Goal: Information Seeking & Learning: Understand process/instructions

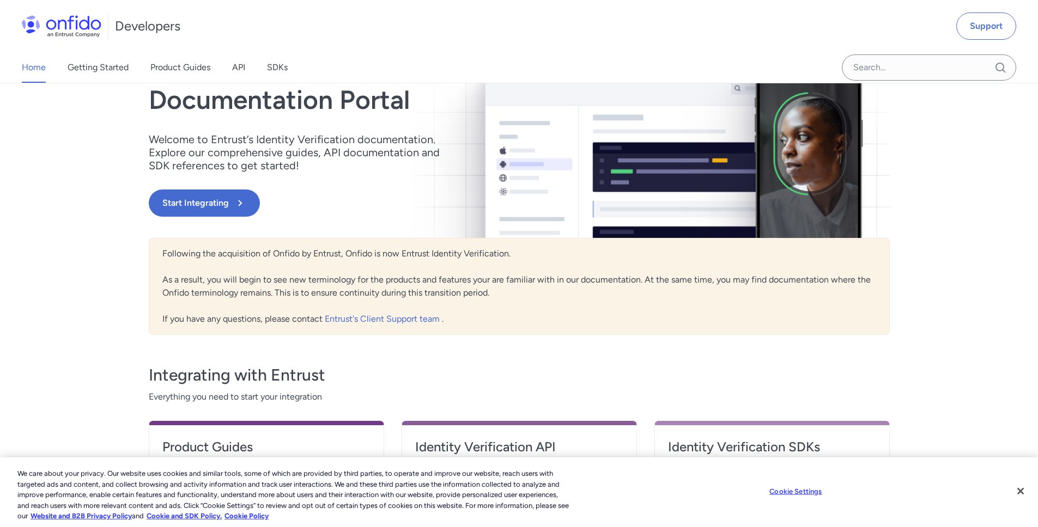
scroll to position [131, 0]
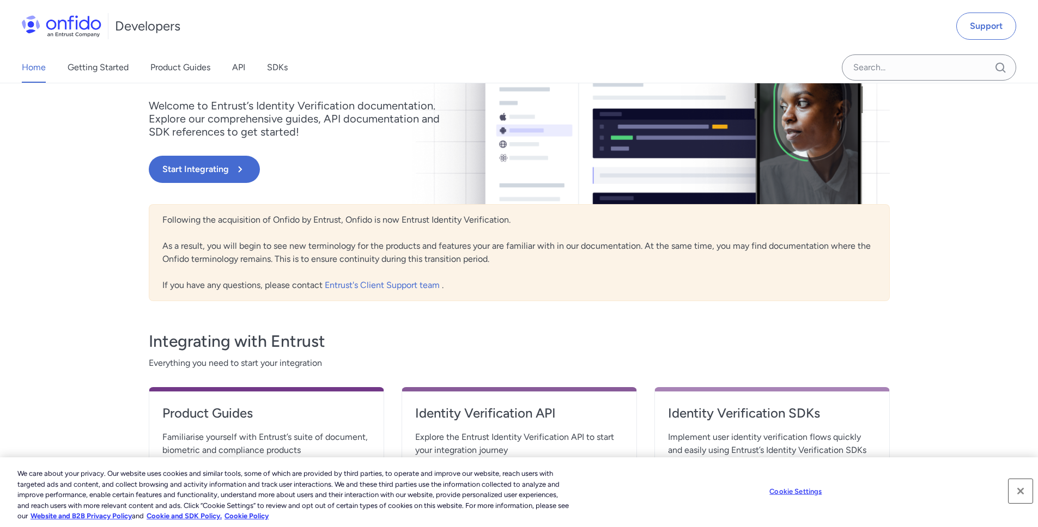
click at [1019, 489] on button "Close" at bounding box center [1020, 491] width 24 height 24
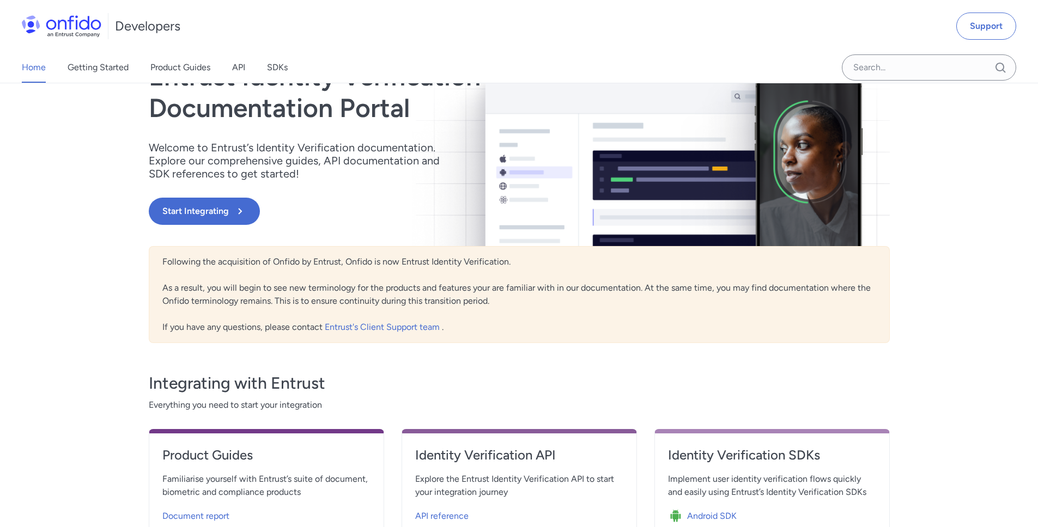
scroll to position [65, 0]
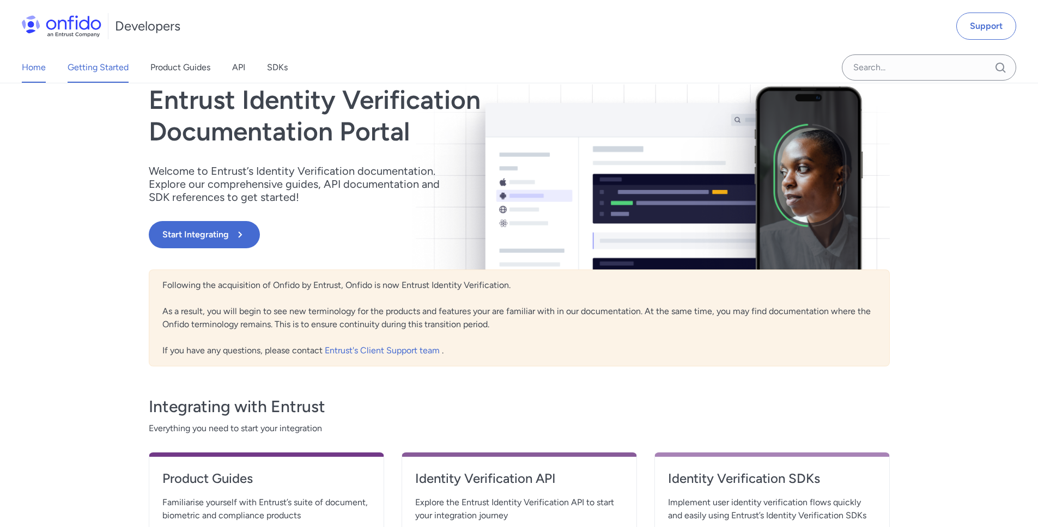
click at [104, 72] on link "Getting Started" at bounding box center [98, 67] width 61 height 31
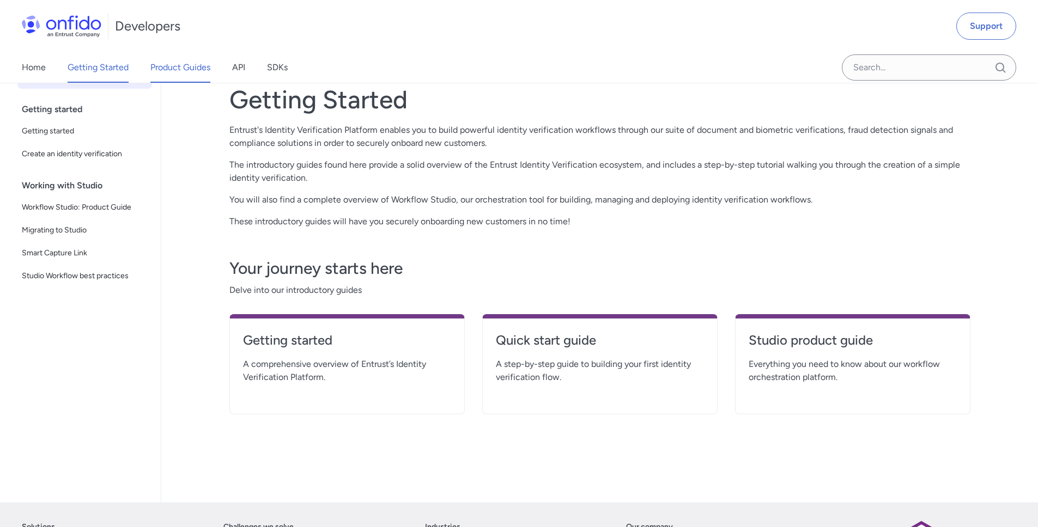
click at [172, 66] on link "Product Guides" at bounding box center [180, 67] width 60 height 31
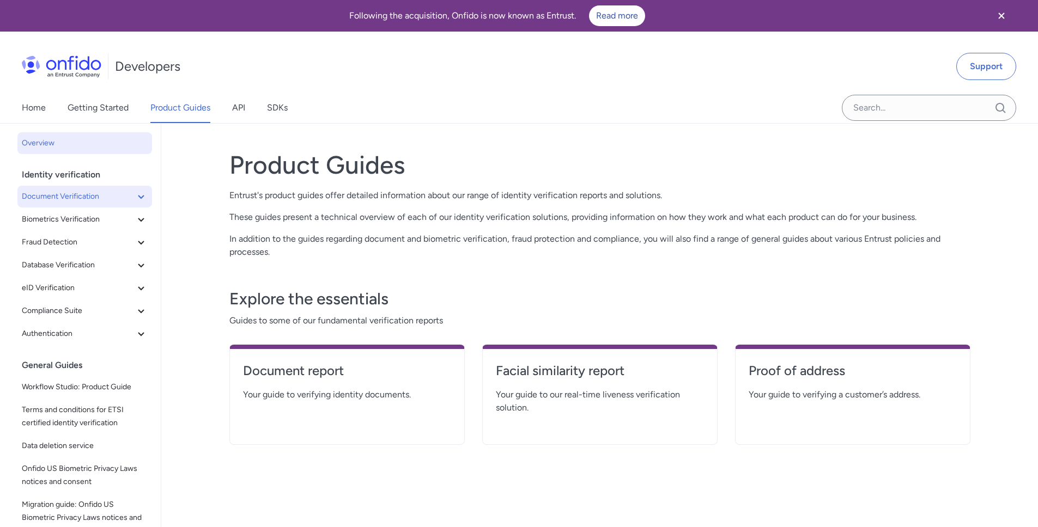
click at [108, 196] on span "Document Verification" at bounding box center [78, 196] width 113 height 13
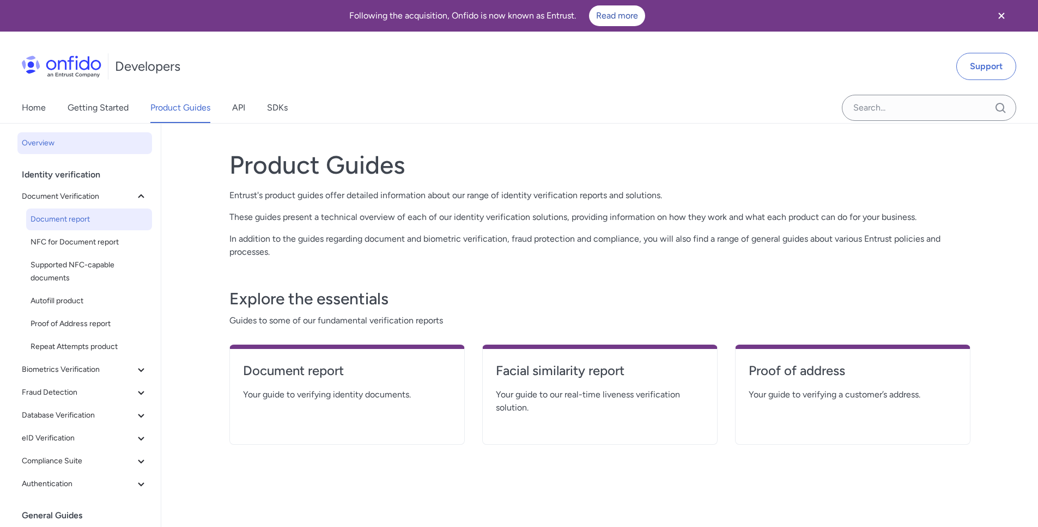
click at [90, 223] on span "Document report" at bounding box center [89, 219] width 117 height 13
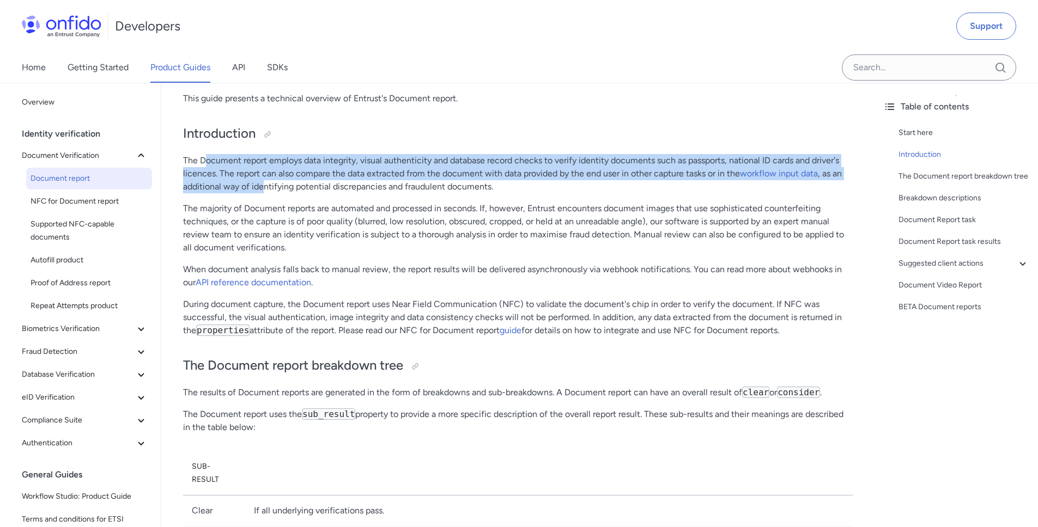
drag, startPoint x: 206, startPoint y: 160, endPoint x: 342, endPoint y: 224, distance: 150.4
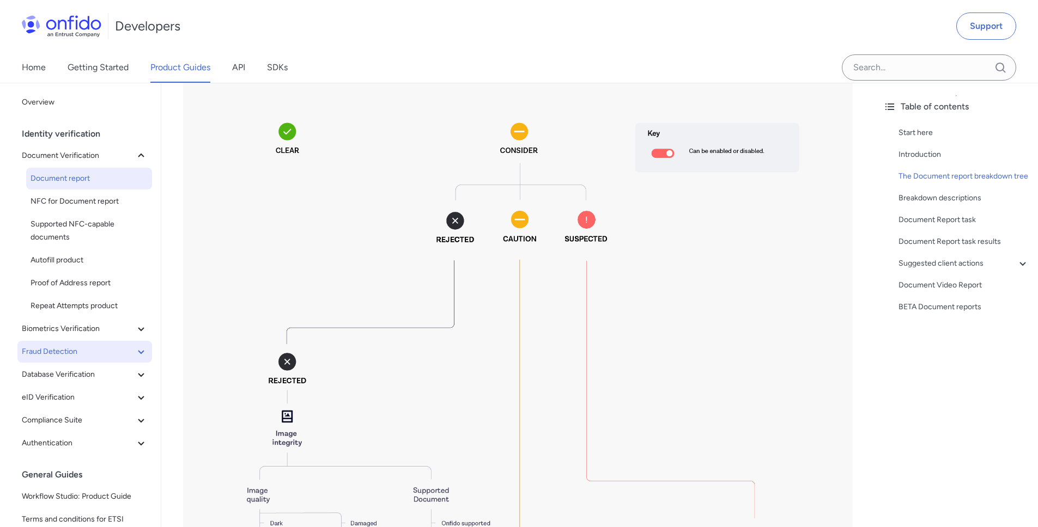
click at [93, 352] on span "Fraud Detection" at bounding box center [78, 351] width 113 height 13
click at [96, 371] on span "Device Intelligence report" at bounding box center [89, 374] width 117 height 13
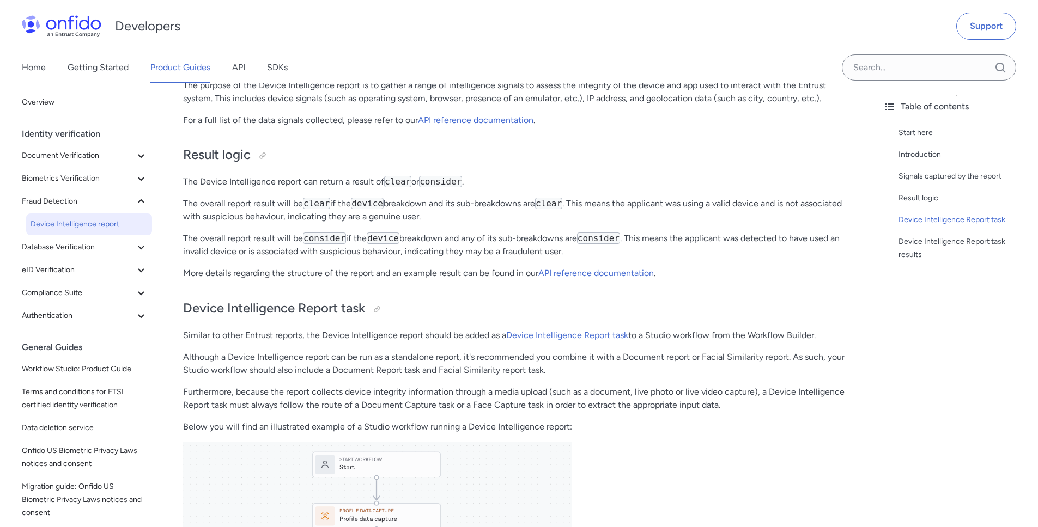
scroll to position [327, 0]
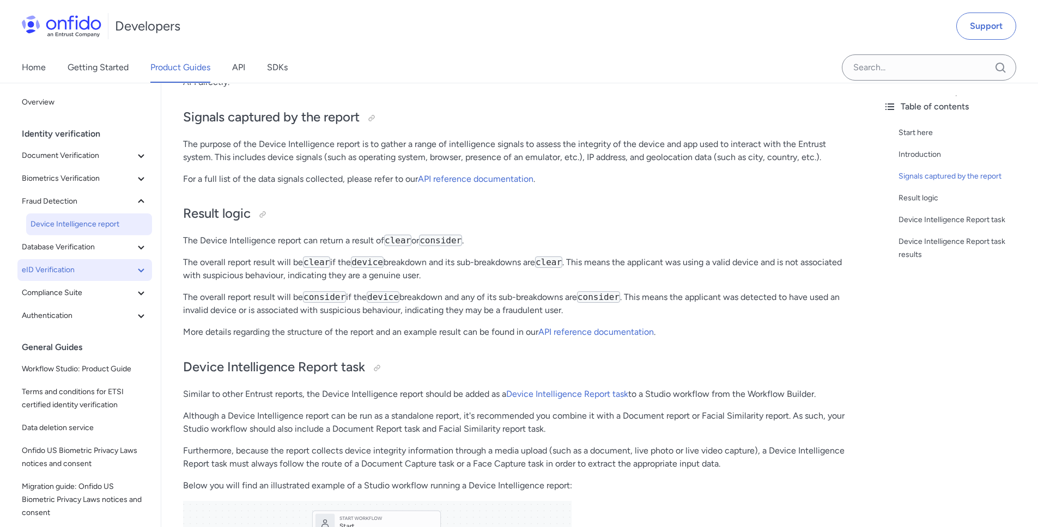
click at [102, 272] on span "eID Verification" at bounding box center [78, 270] width 113 height 13
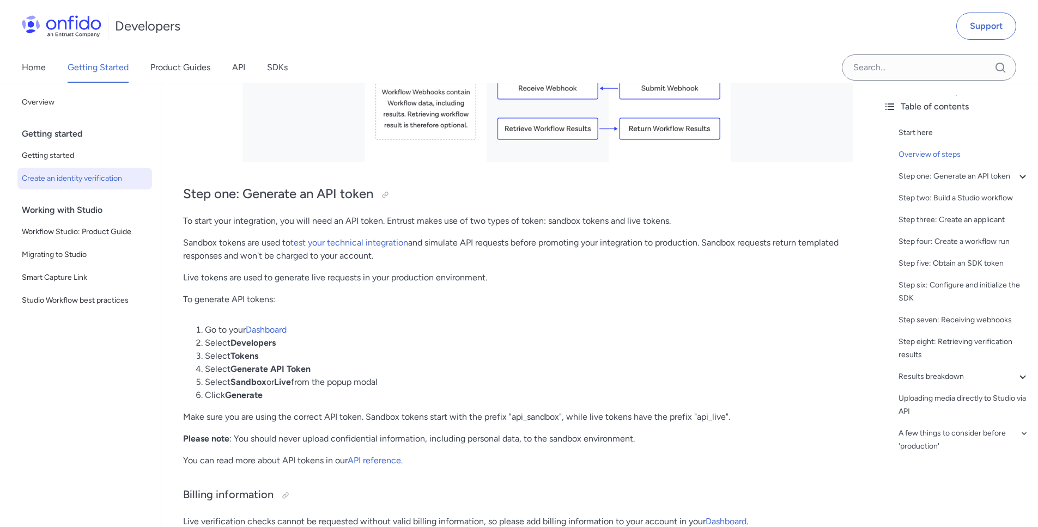
scroll to position [654, 0]
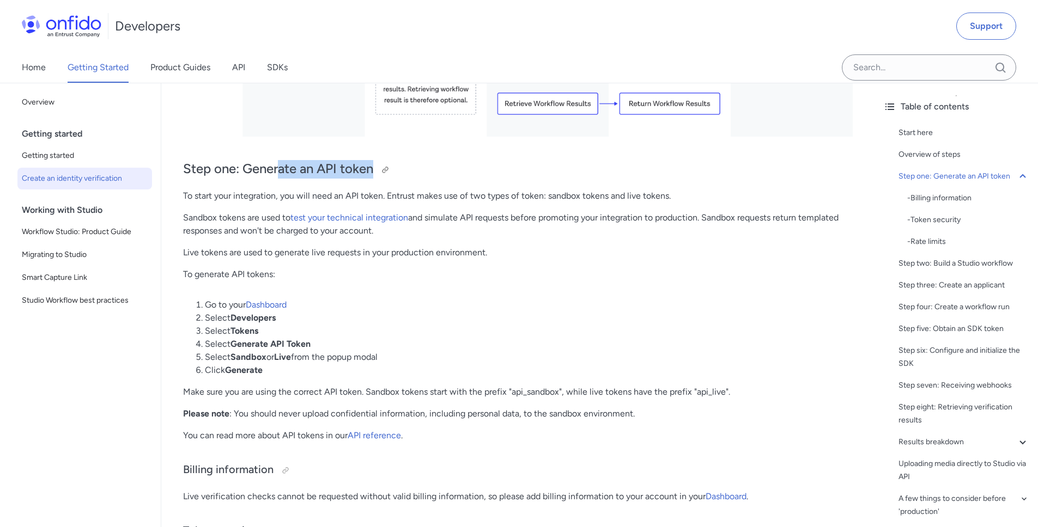
drag, startPoint x: 279, startPoint y: 170, endPoint x: 374, endPoint y: 168, distance: 95.4
click at [374, 168] on h2 "Step one: Generate an API token" at bounding box center [517, 169] width 669 height 19
click at [349, 231] on p "Sandbox tokens are used to test your technical integration and simulate API req…" at bounding box center [517, 224] width 669 height 26
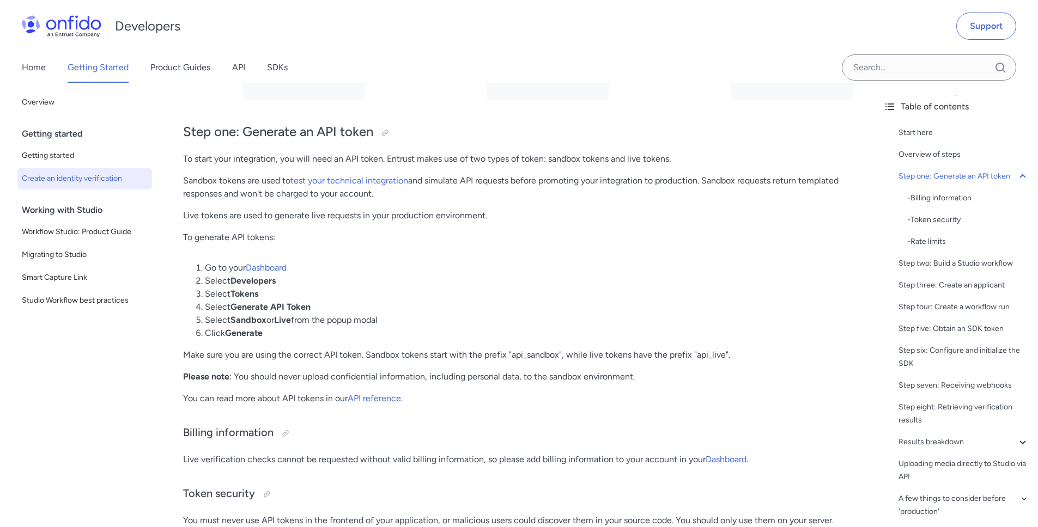
scroll to position [719, 0]
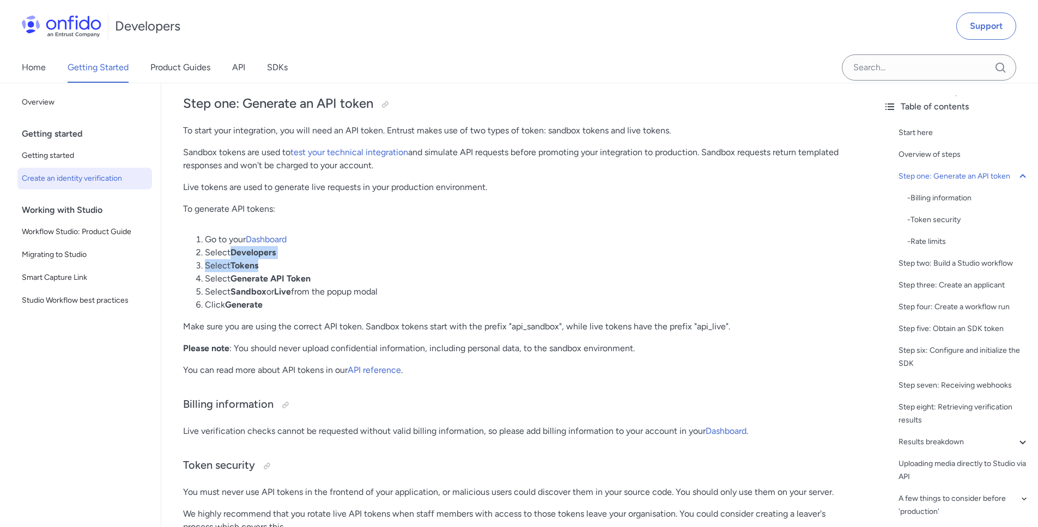
drag, startPoint x: 229, startPoint y: 257, endPoint x: 293, endPoint y: 294, distance: 74.2
click at [284, 279] on ol "Go to your Dashboard Select Developers Select Tokens Select Generate API Token …" at bounding box center [517, 272] width 669 height 78
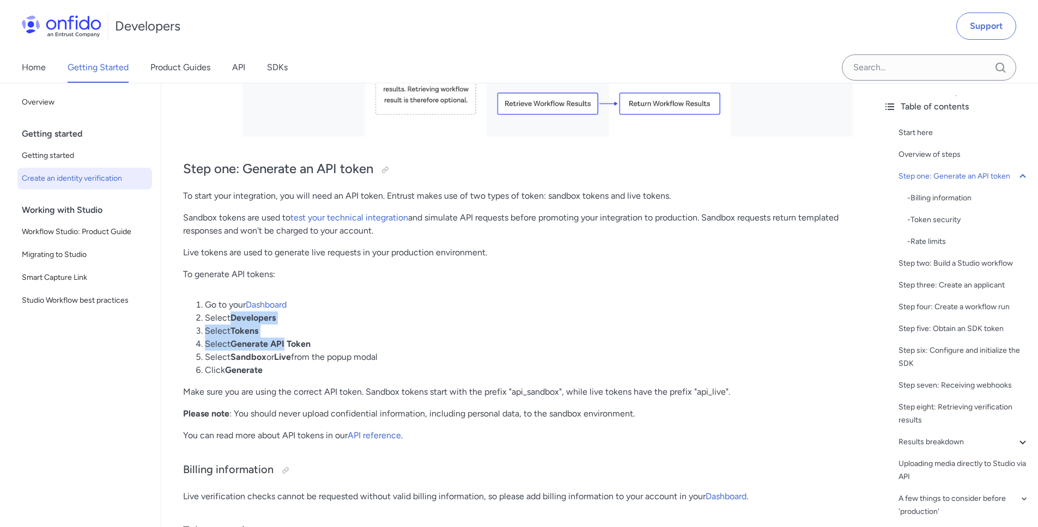
scroll to position [588, 0]
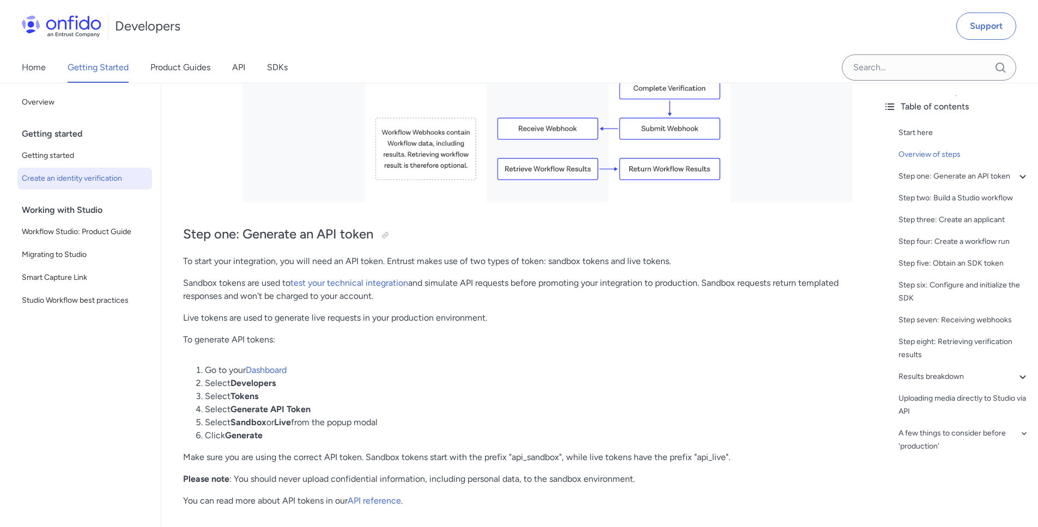
drag, startPoint x: 187, startPoint y: 232, endPoint x: 406, endPoint y: 263, distance: 221.2
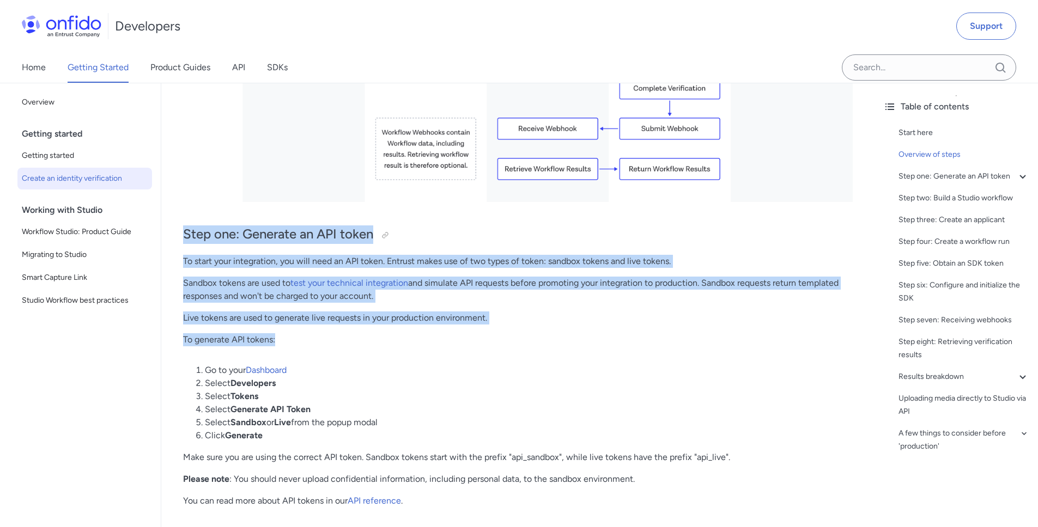
drag, startPoint x: 186, startPoint y: 235, endPoint x: 485, endPoint y: 340, distance: 317.2
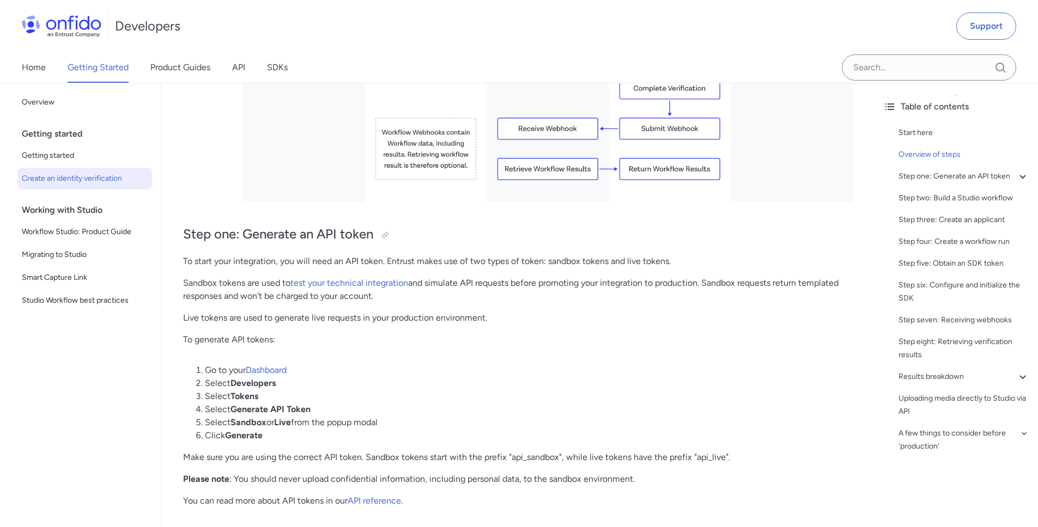
click at [486, 339] on p "To generate API tokens:" at bounding box center [517, 339] width 669 height 13
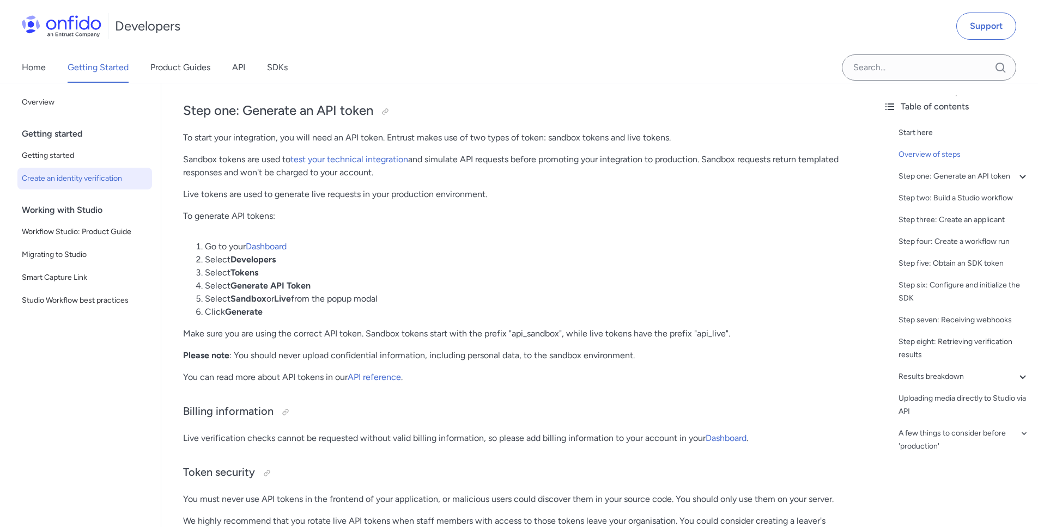
scroll to position [719, 0]
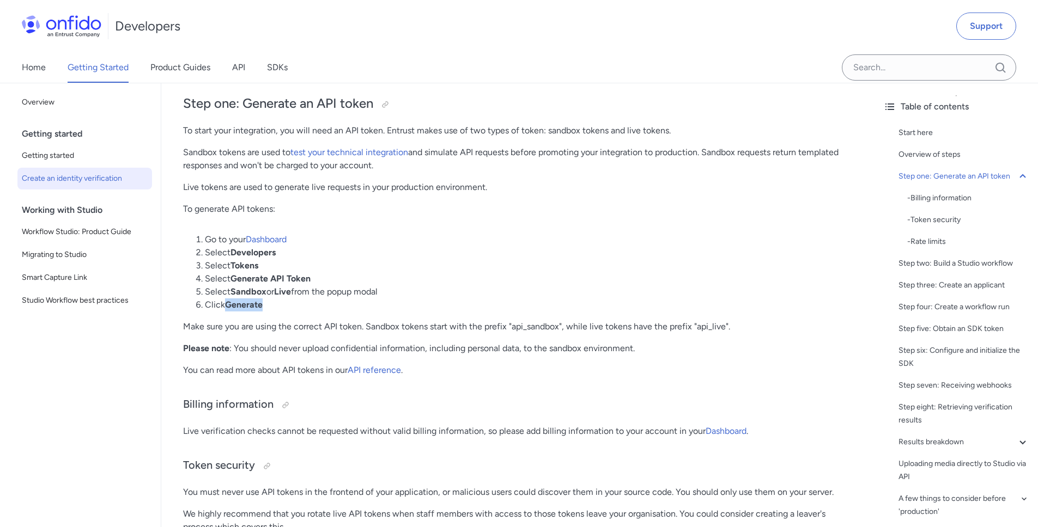
drag, startPoint x: 269, startPoint y: 305, endPoint x: 227, endPoint y: 301, distance: 41.6
click at [227, 301] on li "Click Generate" at bounding box center [529, 305] width 648 height 13
click at [240, 294] on strong "Sandbox" at bounding box center [248, 292] width 36 height 10
drag, startPoint x: 254, startPoint y: 280, endPoint x: 246, endPoint y: 280, distance: 8.2
click at [246, 280] on strong "Generate API Token" at bounding box center [270, 278] width 80 height 10
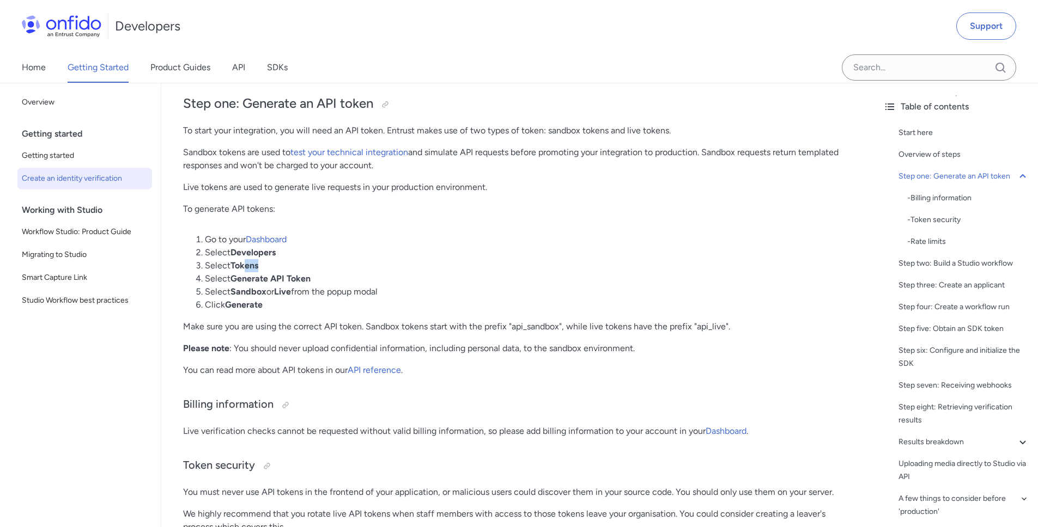
drag, startPoint x: 270, startPoint y: 267, endPoint x: 245, endPoint y: 268, distance: 25.6
click at [245, 268] on li "Select Tokens" at bounding box center [529, 265] width 648 height 13
click at [250, 254] on li "Select Developers" at bounding box center [529, 252] width 648 height 13
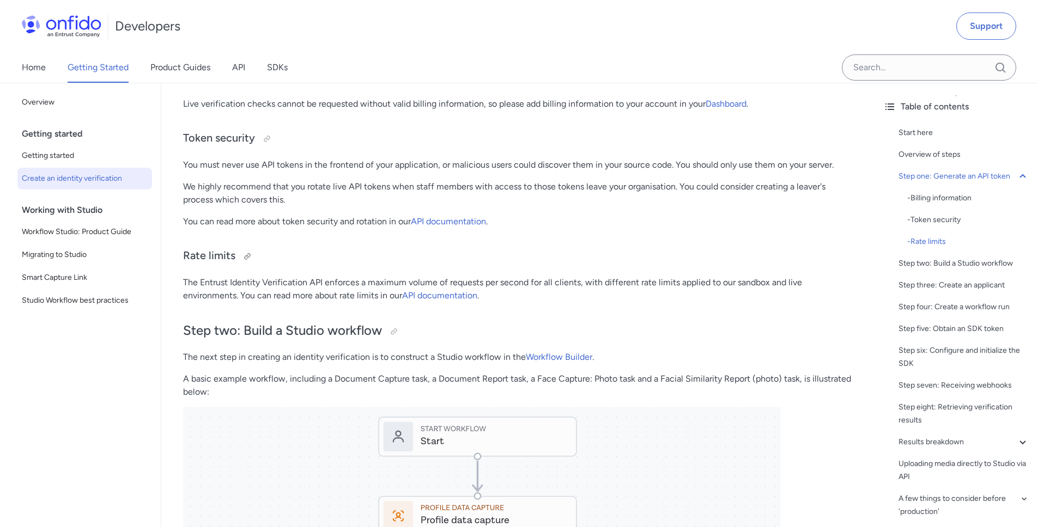
scroll to position [1046, 0]
click at [181, 66] on link "Product Guides" at bounding box center [180, 67] width 60 height 31
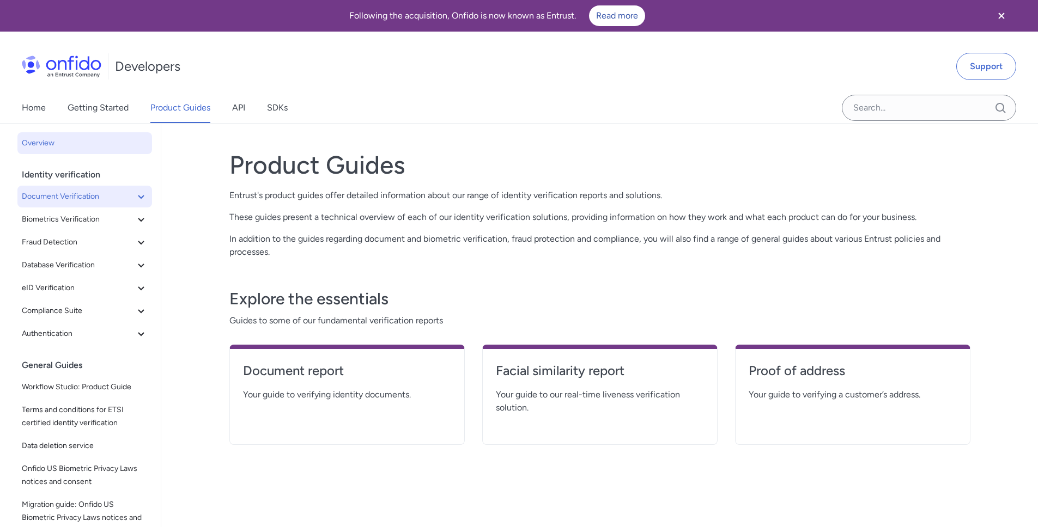
click at [135, 200] on icon at bounding box center [141, 196] width 13 height 13
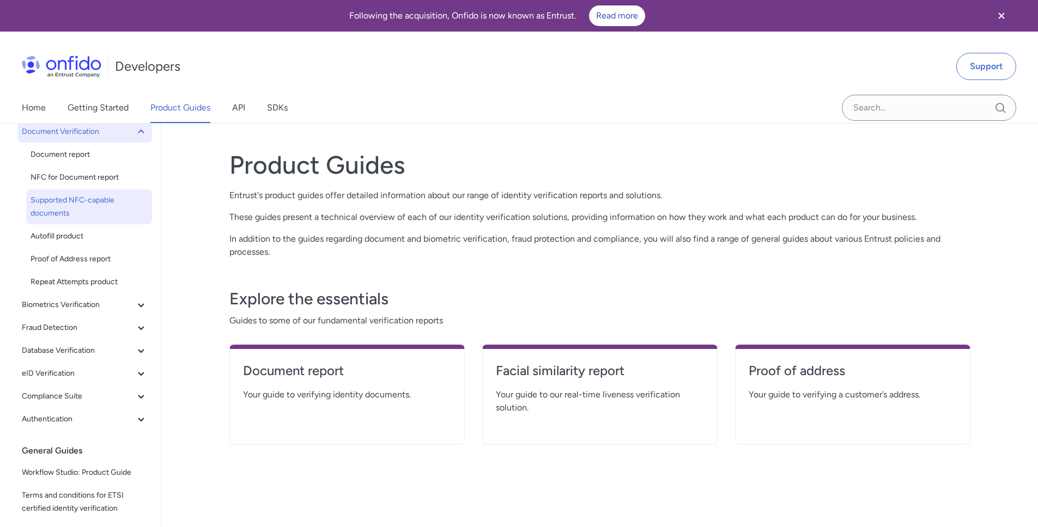
scroll to position [65, 0]
click at [81, 233] on span "Autofill product" at bounding box center [89, 235] width 117 height 13
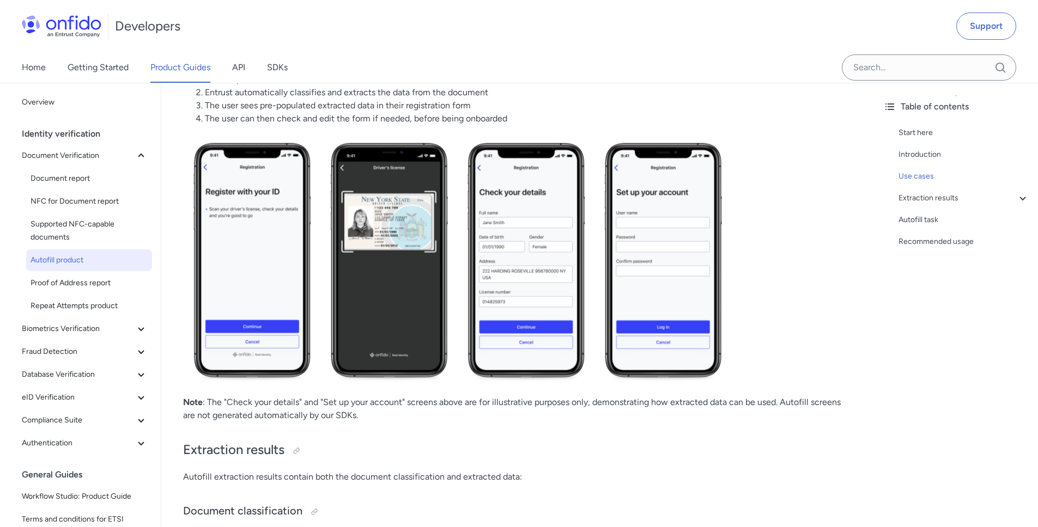
scroll to position [458, 0]
click at [899, 307] on div "Table of contents Start here Introduction Use cases Extraction results - Docume…" at bounding box center [955, 305] width 163 height 445
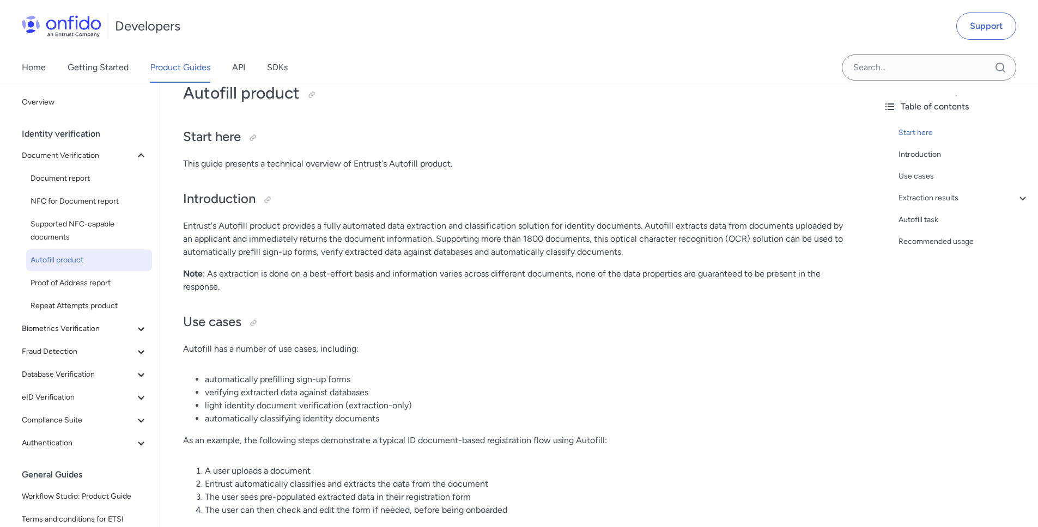
scroll to position [0, 0]
